Goal: Transaction & Acquisition: Purchase product/service

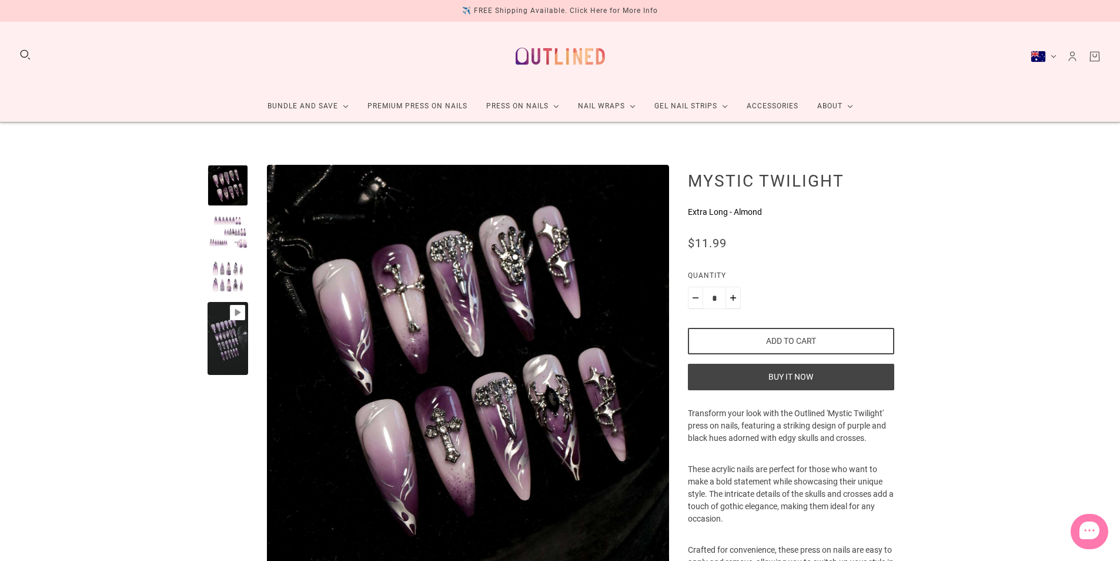
click at [225, 268] on div at bounding box center [228, 276] width 41 height 41
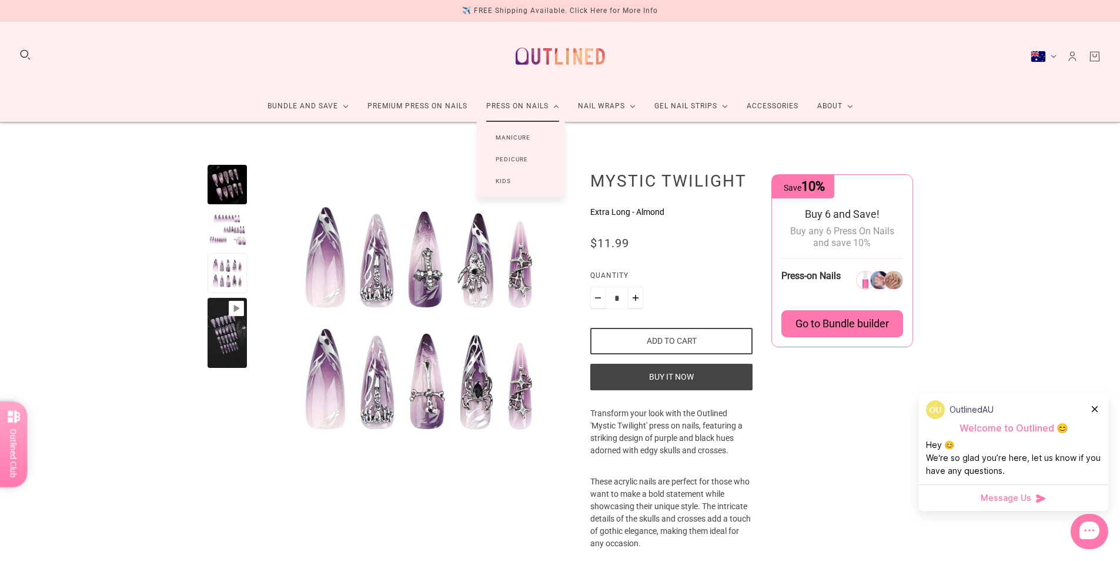
click at [523, 136] on link "Manicure" at bounding box center [513, 137] width 72 height 22
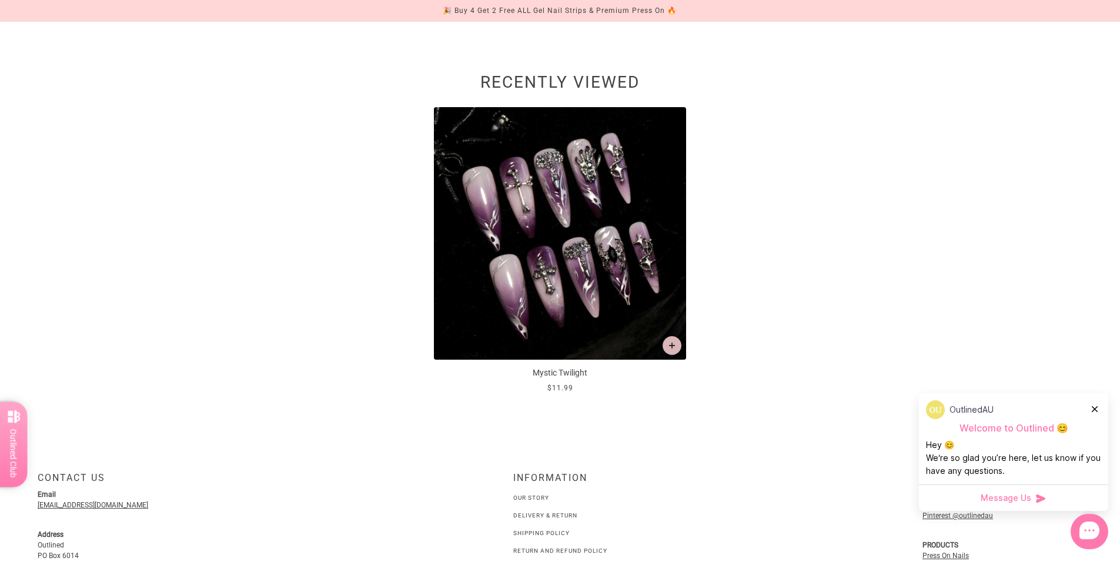
scroll to position [1995, 0]
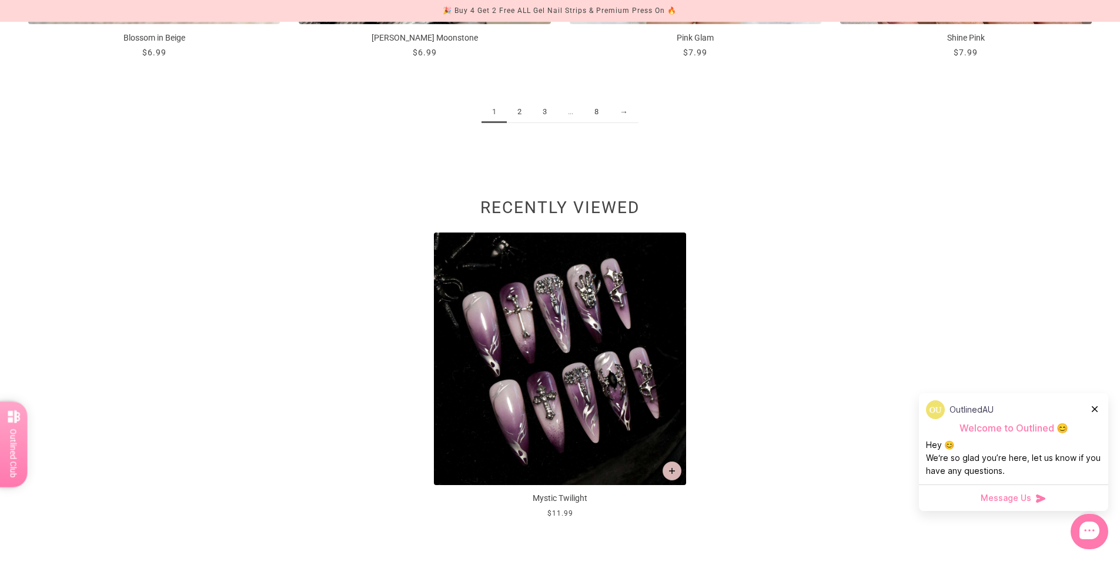
click at [521, 112] on link "2" at bounding box center [519, 112] width 25 height 22
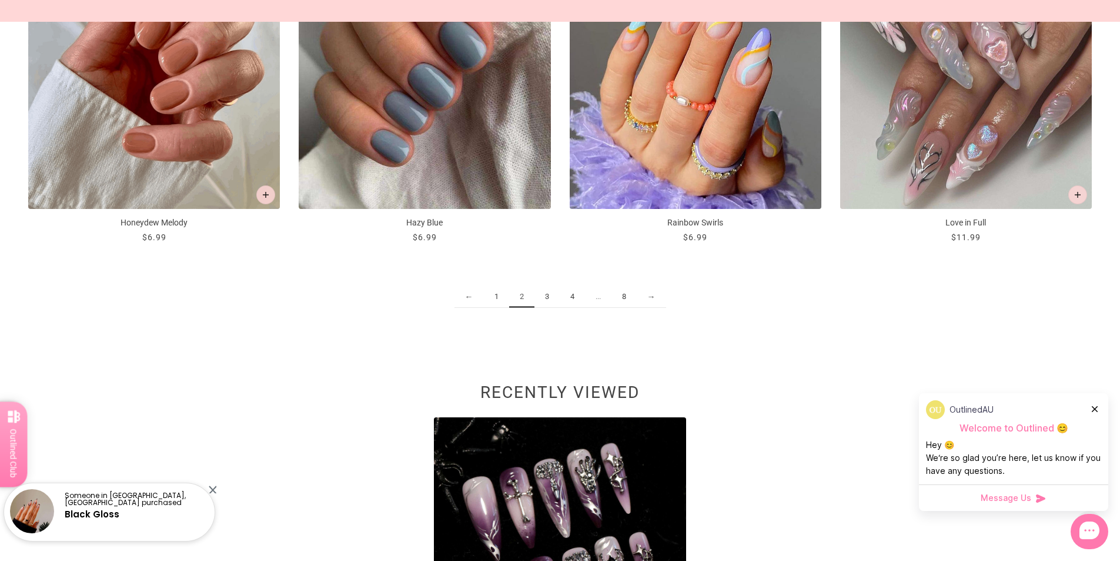
scroll to position [1823, 0]
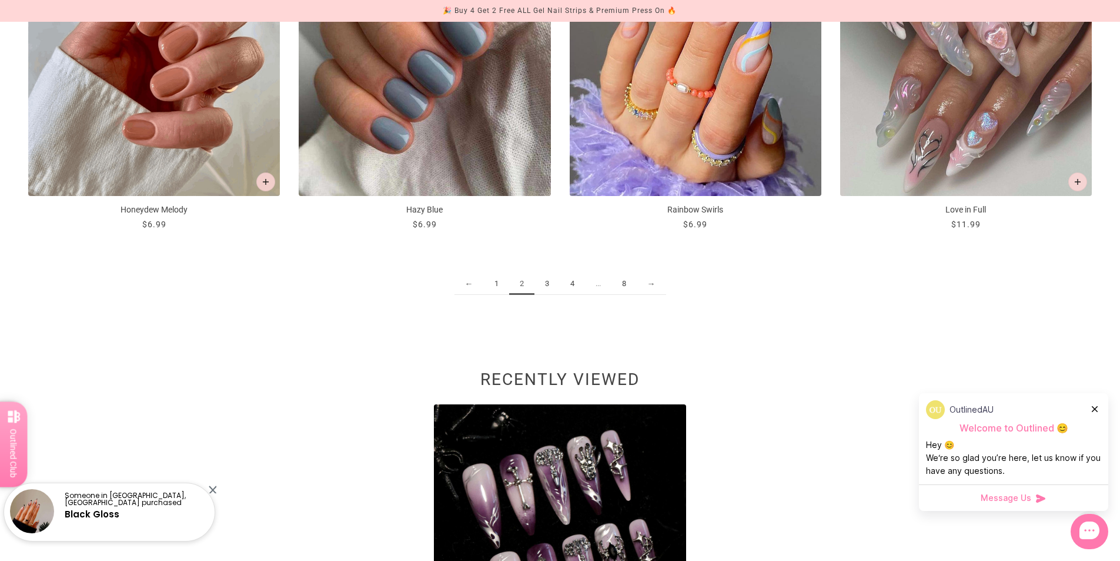
click at [548, 283] on link "3" at bounding box center [547, 284] width 25 height 22
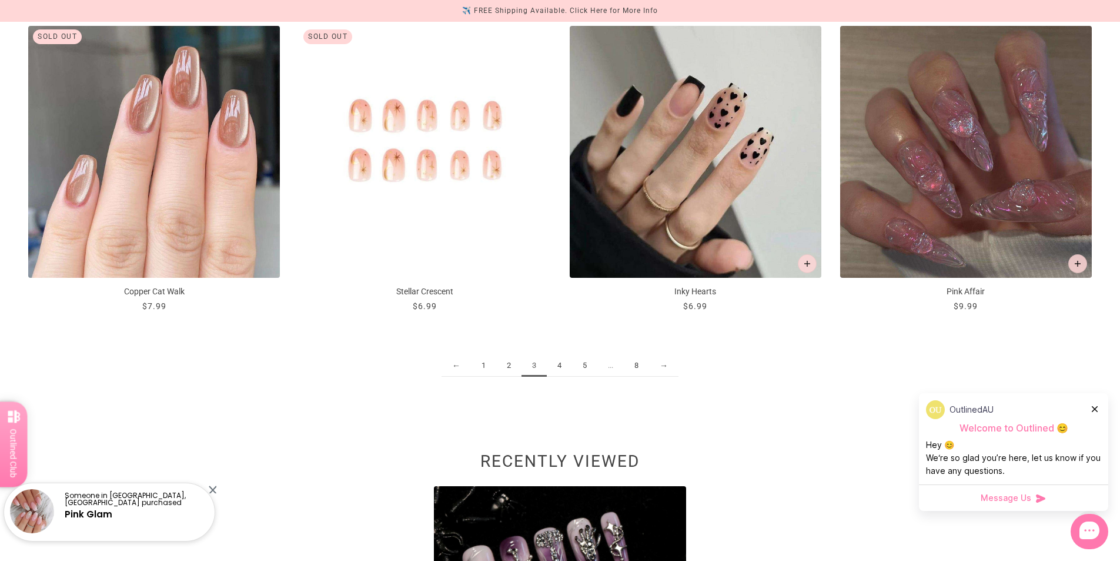
scroll to position [1764, 0]
